Goal: Task Accomplishment & Management: Complete application form

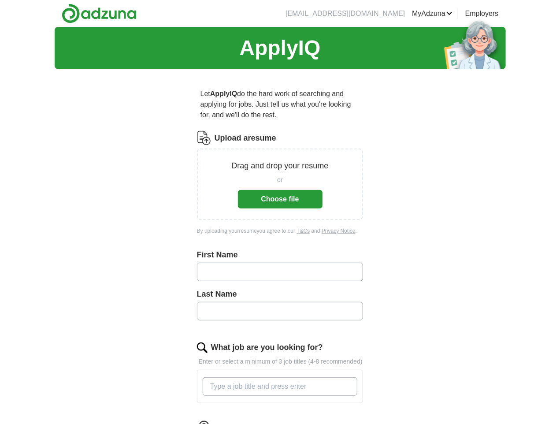
click at [288, 190] on button "Choose file" at bounding box center [280, 199] width 85 height 19
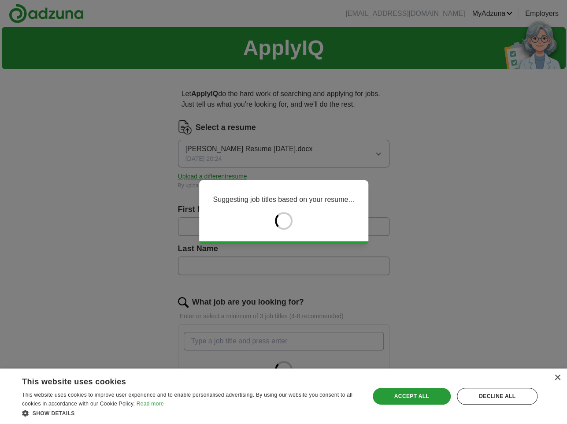
type input "******"
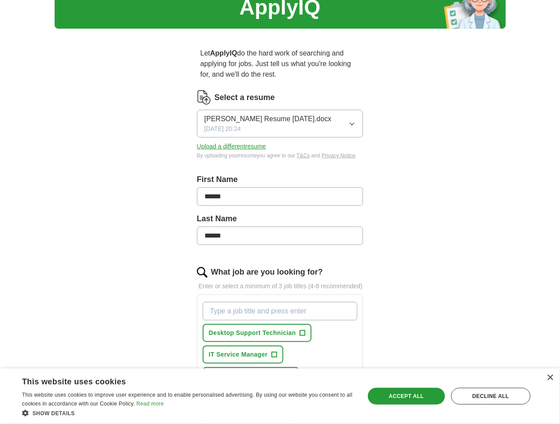
scroll to position [176, 0]
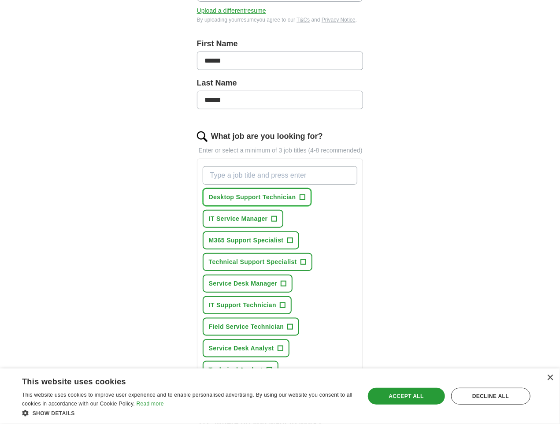
click at [262, 193] on span "Desktop Support Technician" at bounding box center [252, 197] width 87 height 9
click at [231, 257] on span "Technical Support Specialist" at bounding box center [253, 261] width 88 height 9
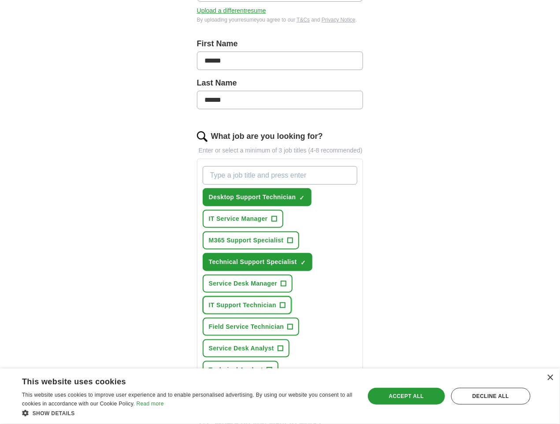
click at [276, 300] on span "IT Support Technician" at bounding box center [242, 304] width 67 height 9
click at [232, 322] on span "Field Service Technician" at bounding box center [246, 326] width 75 height 9
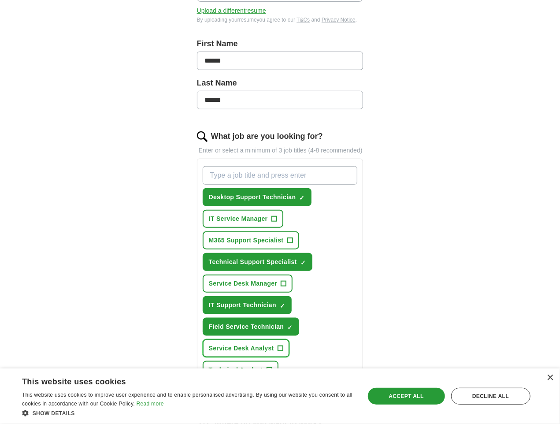
click at [274, 344] on span "Service Desk Analyst" at bounding box center [241, 348] width 65 height 9
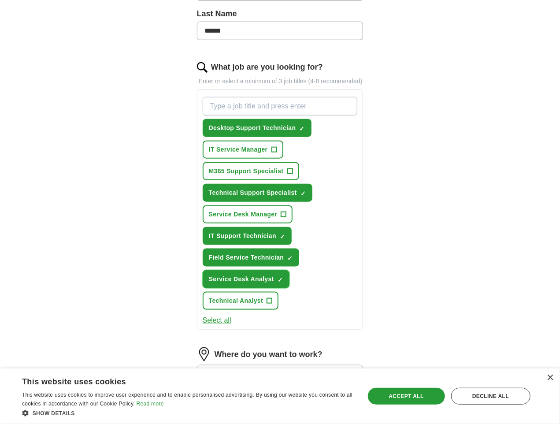
scroll to position [293, 0]
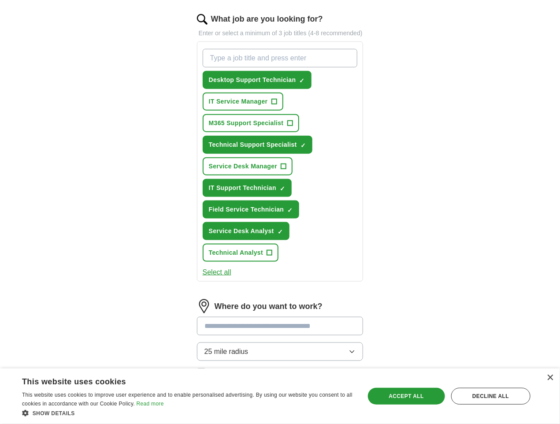
click at [217, 317] on input at bounding box center [280, 326] width 167 height 19
click at [363, 299] on div "Where do you want to work? 25 mile radius Only apply to fully remote roles" at bounding box center [280, 341] width 167 height 85
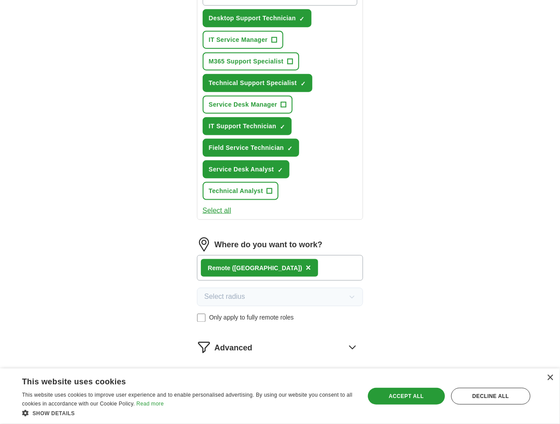
scroll to position [360, 0]
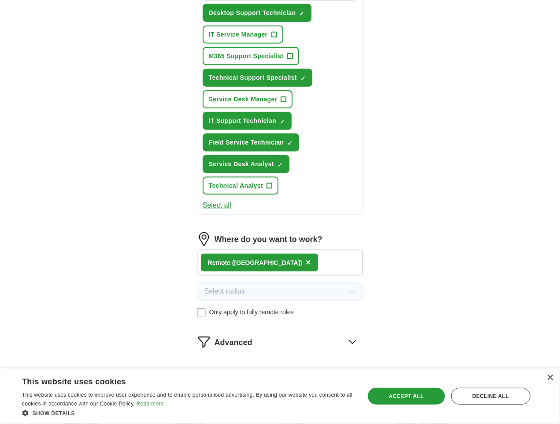
click at [288, 370] on button "Start applying for jobs" at bounding box center [280, 379] width 167 height 19
select select "**"
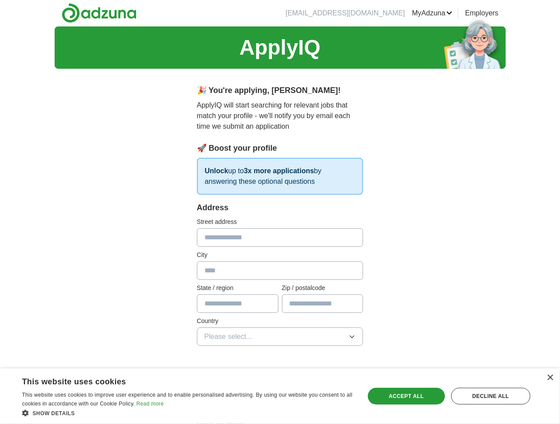
scroll to position [0, 0]
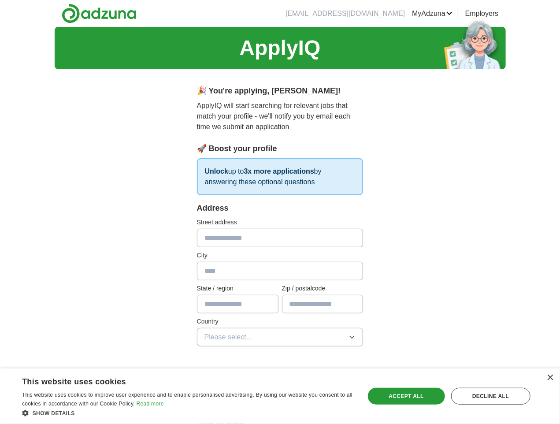
click at [201, 229] on input "text" at bounding box center [280, 238] width 167 height 19
click at [197, 262] on input "text" at bounding box center [280, 271] width 167 height 19
type input "*"
type input "**********"
type input "**"
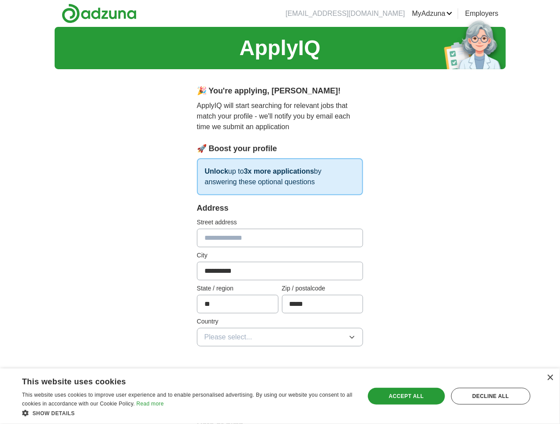
type input "*****"
click at [205, 332] on span "Please select..." at bounding box center [228, 337] width 48 height 11
click at [202, 367] on li "[GEOGRAPHIC_DATA]" at bounding box center [280, 376] width 166 height 18
click at [409, 394] on div "Accept all" at bounding box center [406, 396] width 77 height 17
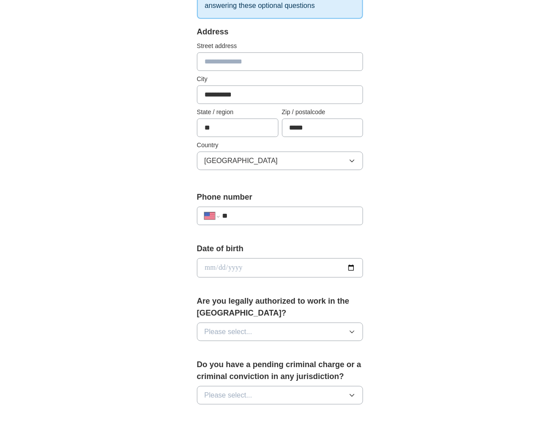
scroll to position [235, 0]
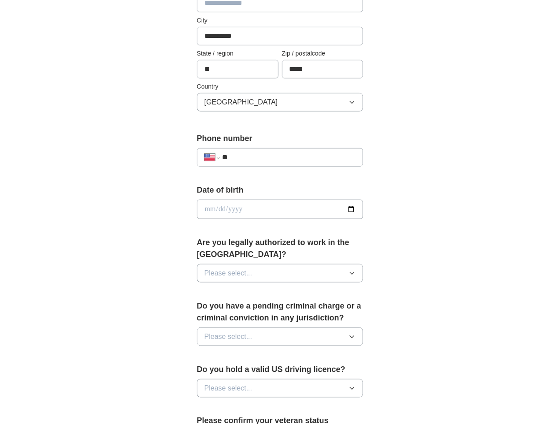
click at [217, 268] on span "Please select..." at bounding box center [228, 273] width 48 height 11
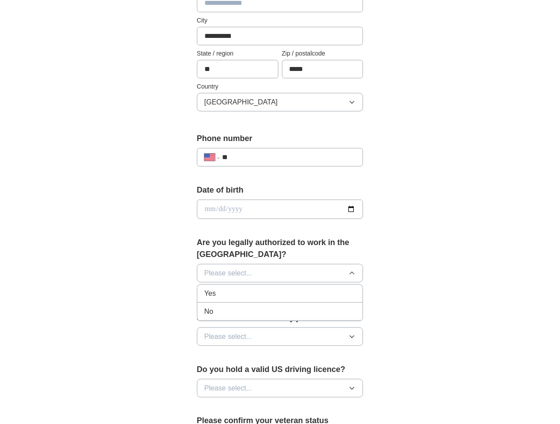
click at [204, 288] on div "Yes" at bounding box center [280, 293] width 152 height 11
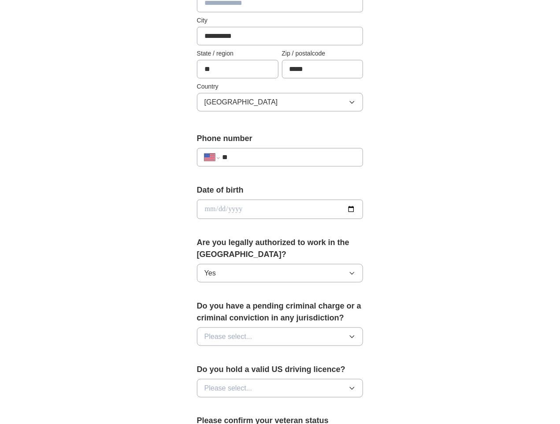
click at [214, 331] on span "Please select..." at bounding box center [228, 336] width 48 height 11
click at [207, 370] on div "No" at bounding box center [280, 375] width 152 height 11
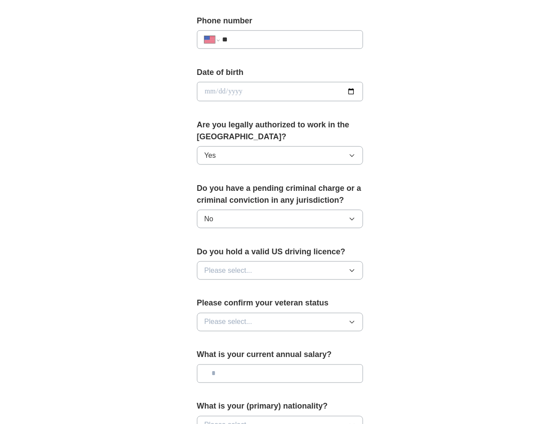
scroll to position [411, 0]
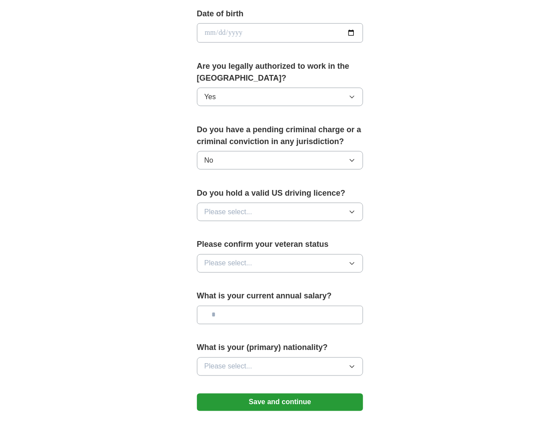
click at [217, 207] on span "Please select..." at bounding box center [228, 212] width 48 height 11
click at [209, 227] on div "Yes" at bounding box center [280, 232] width 152 height 11
click at [212, 258] on span "Please select..." at bounding box center [228, 263] width 48 height 11
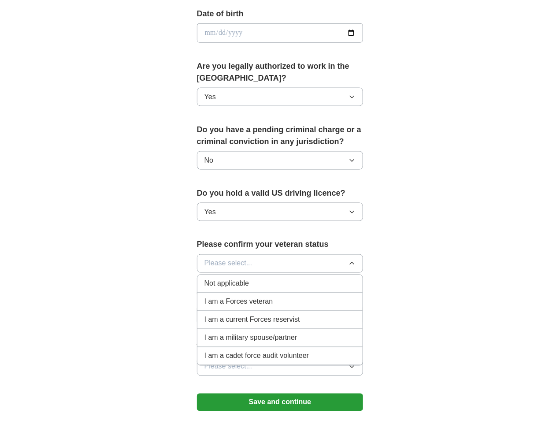
click at [205, 278] on span "Not applicable" at bounding box center [226, 283] width 44 height 11
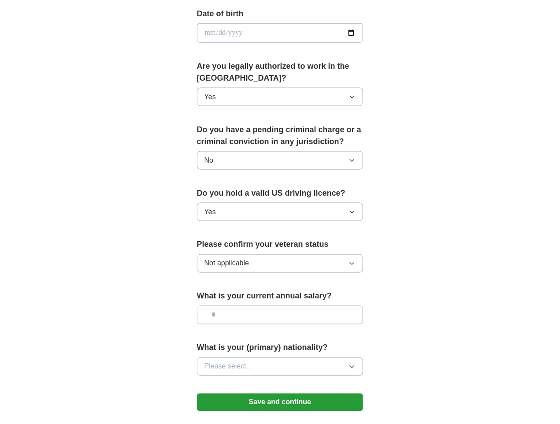
click at [202, 306] on input "text" at bounding box center [280, 315] width 167 height 19
type input "*******"
click at [237, 357] on button "Please select..." at bounding box center [280, 366] width 167 height 19
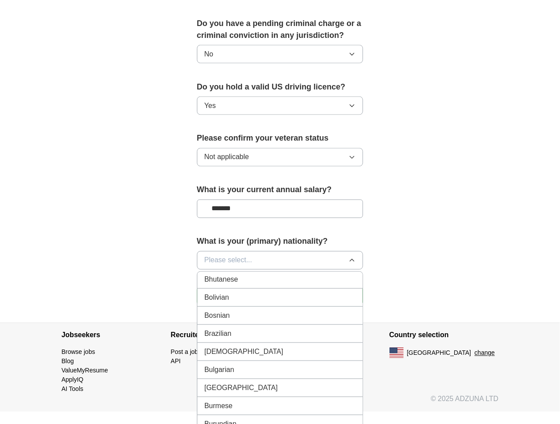
scroll to position [470, 0]
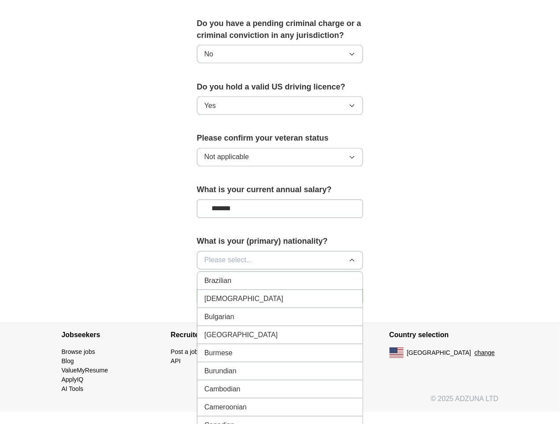
click at [207, 255] on span "Please select..." at bounding box center [228, 260] width 48 height 11
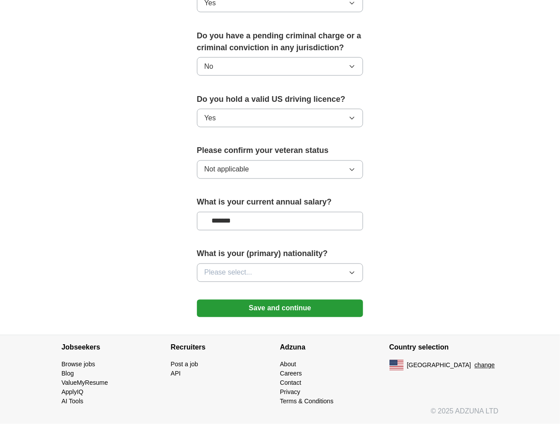
scroll to position [481, 0]
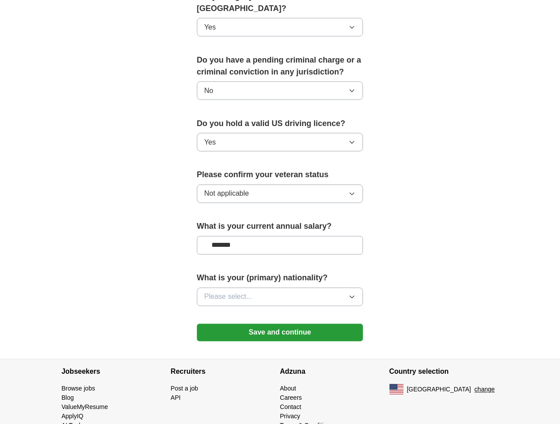
click at [204, 292] on span "Please select..." at bounding box center [228, 297] width 48 height 11
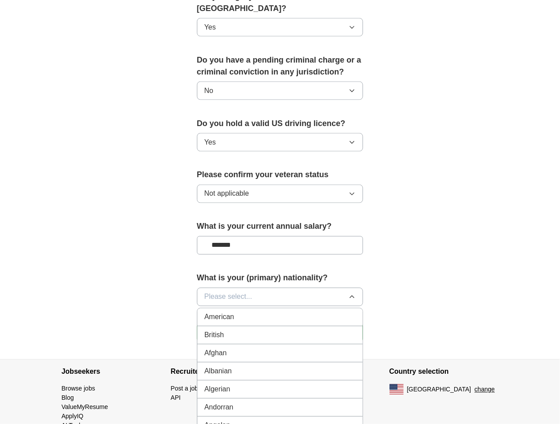
scroll to position [517, 0]
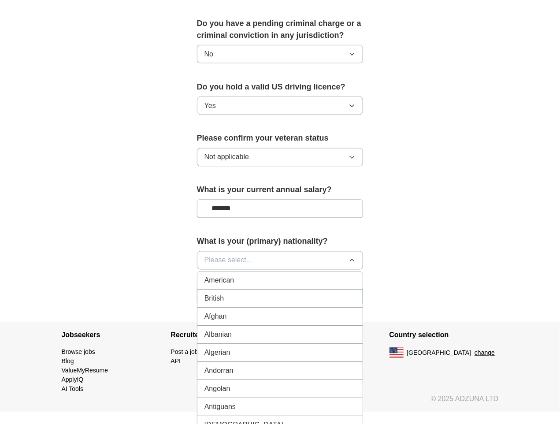
click at [204, 275] on span "American" at bounding box center [219, 280] width 30 height 11
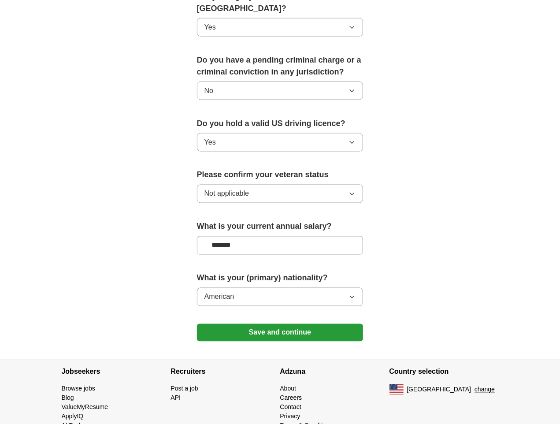
click at [315, 324] on button "Save and continue" at bounding box center [280, 333] width 167 height 18
